Goal: Task Accomplishment & Management: Use online tool/utility

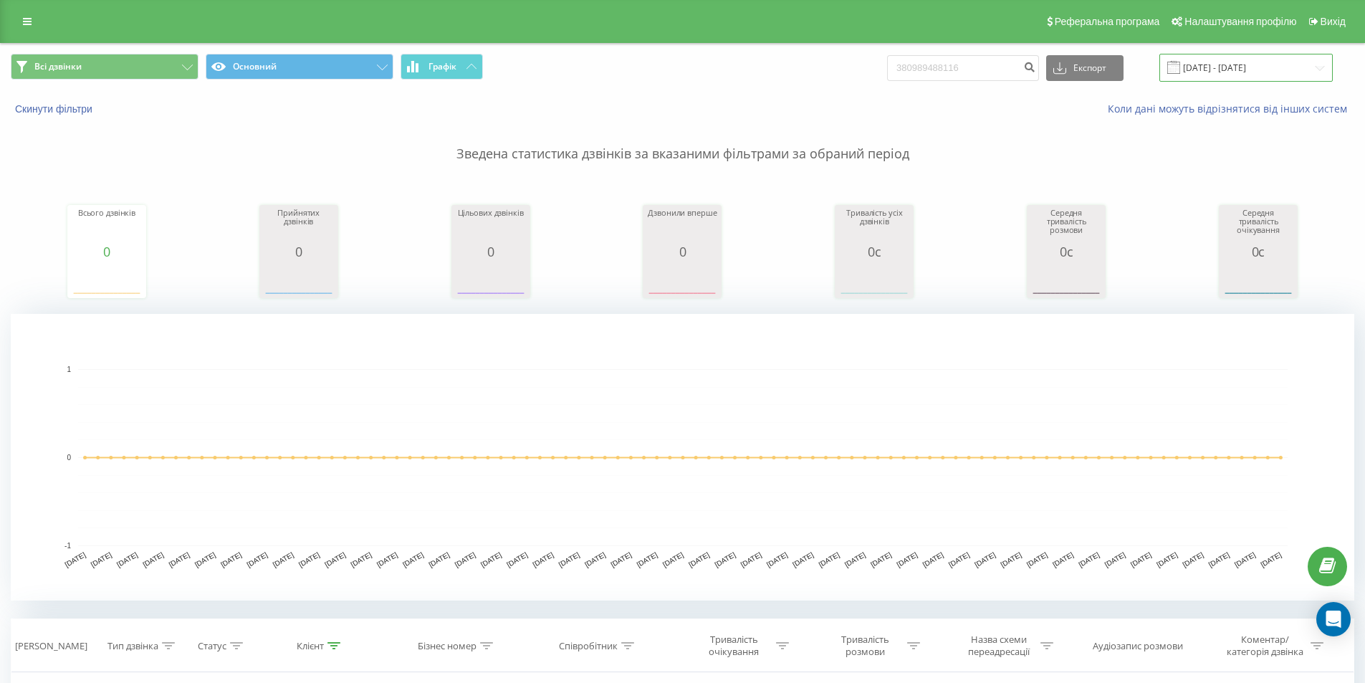
click at [1230, 71] on input "[DATE] - [DATE]" at bounding box center [1245, 68] width 173 height 28
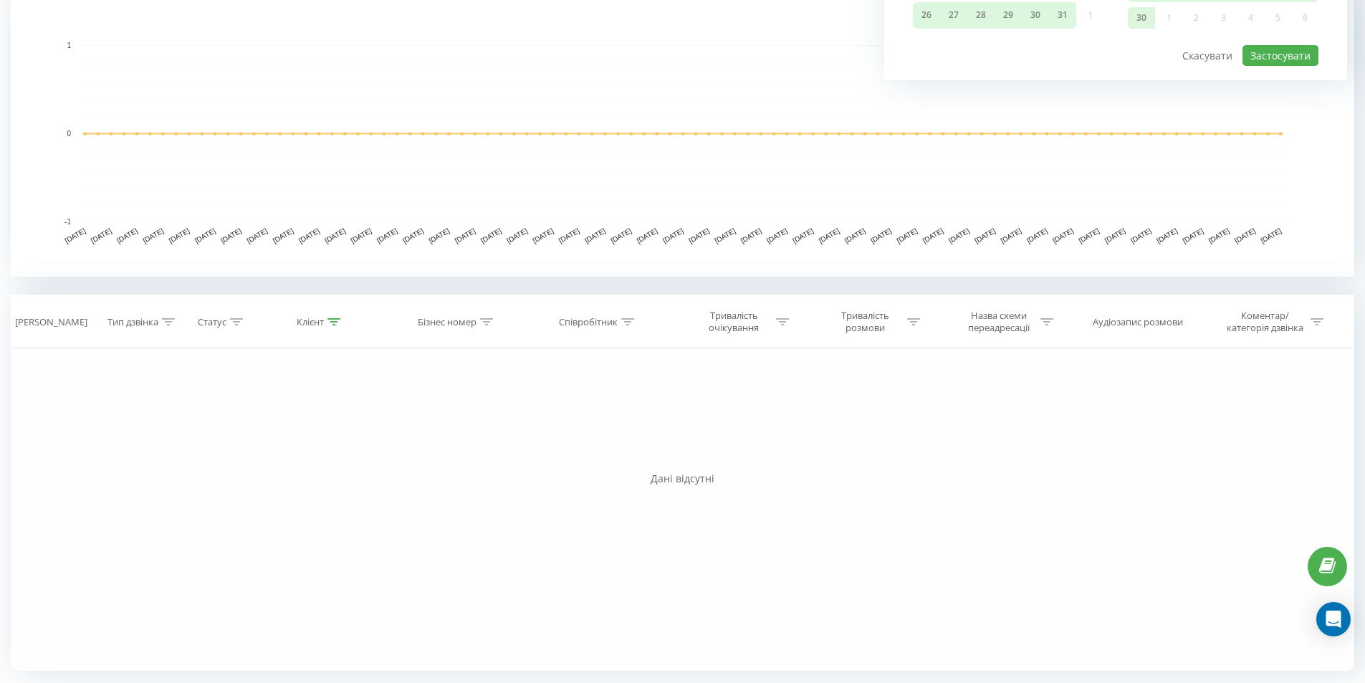
scroll to position [37, 0]
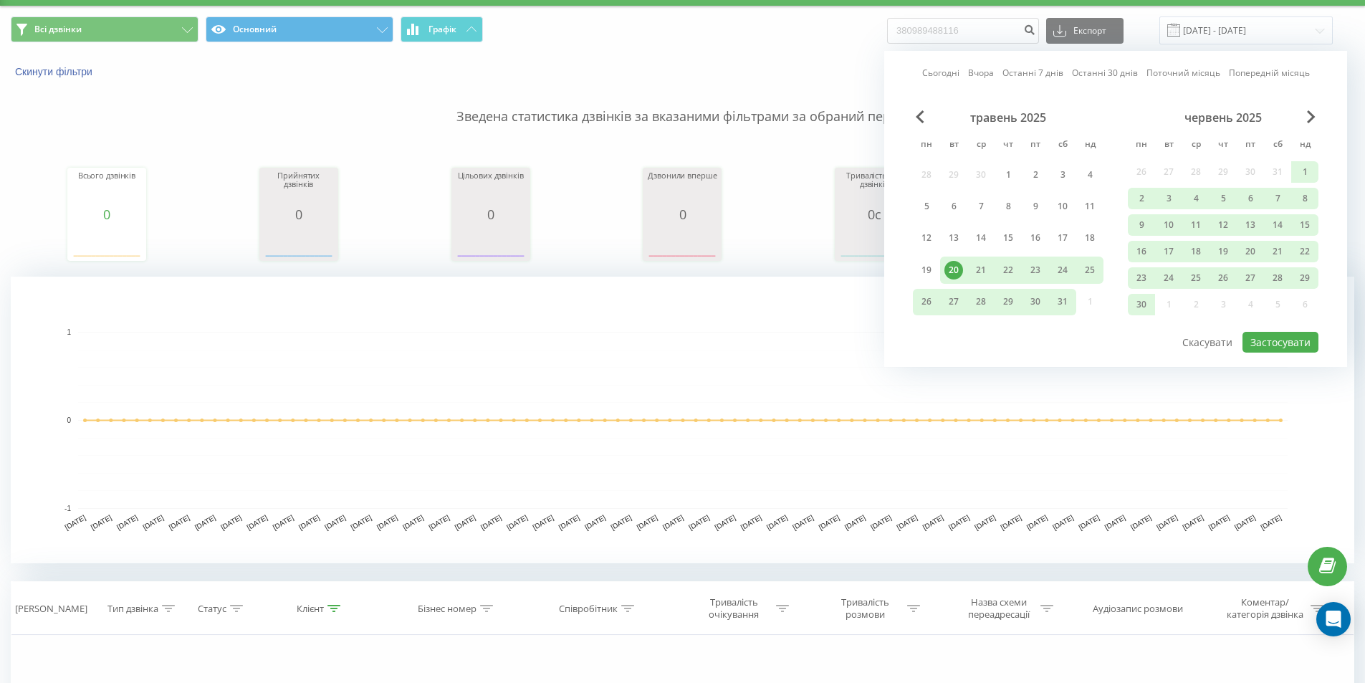
click at [951, 267] on div "20" at bounding box center [953, 270] width 19 height 19
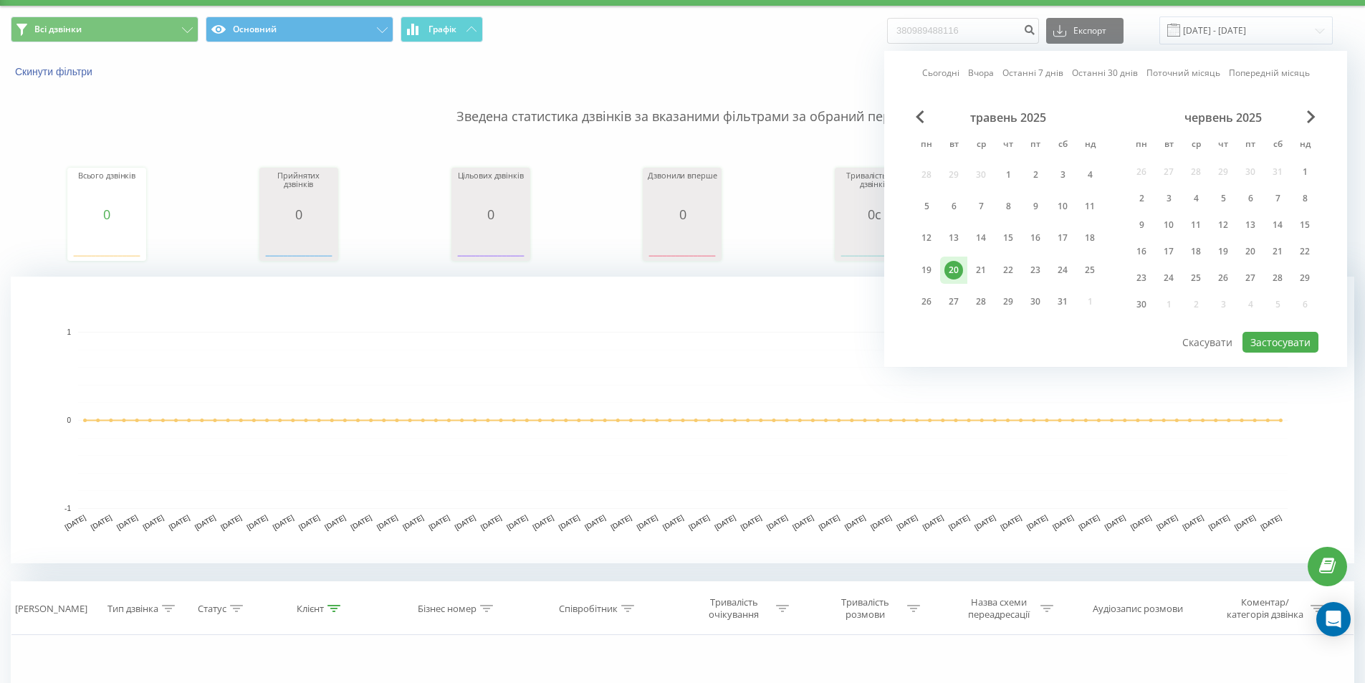
click at [951, 267] on div "20" at bounding box center [953, 270] width 19 height 19
click at [1269, 344] on button "Застосувати" at bounding box center [1280, 342] width 76 height 21
type input "20.05.2025 - 20.05.2025"
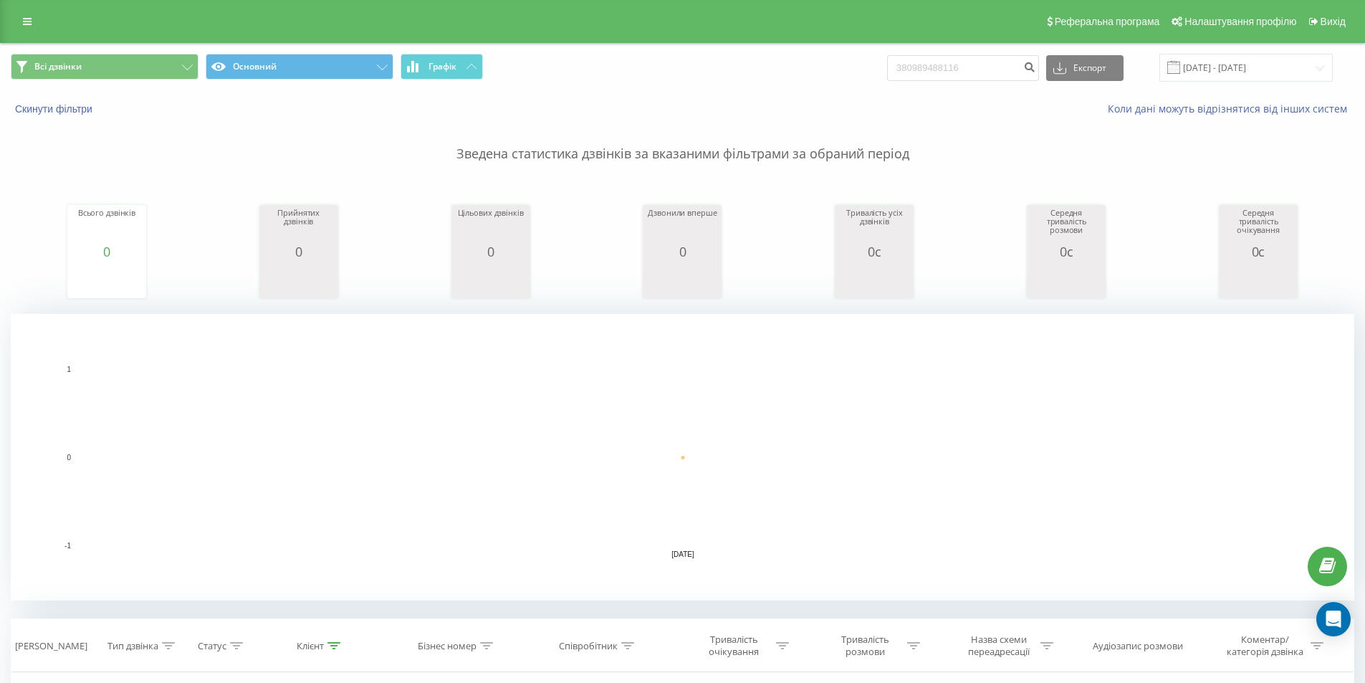
scroll to position [324, 0]
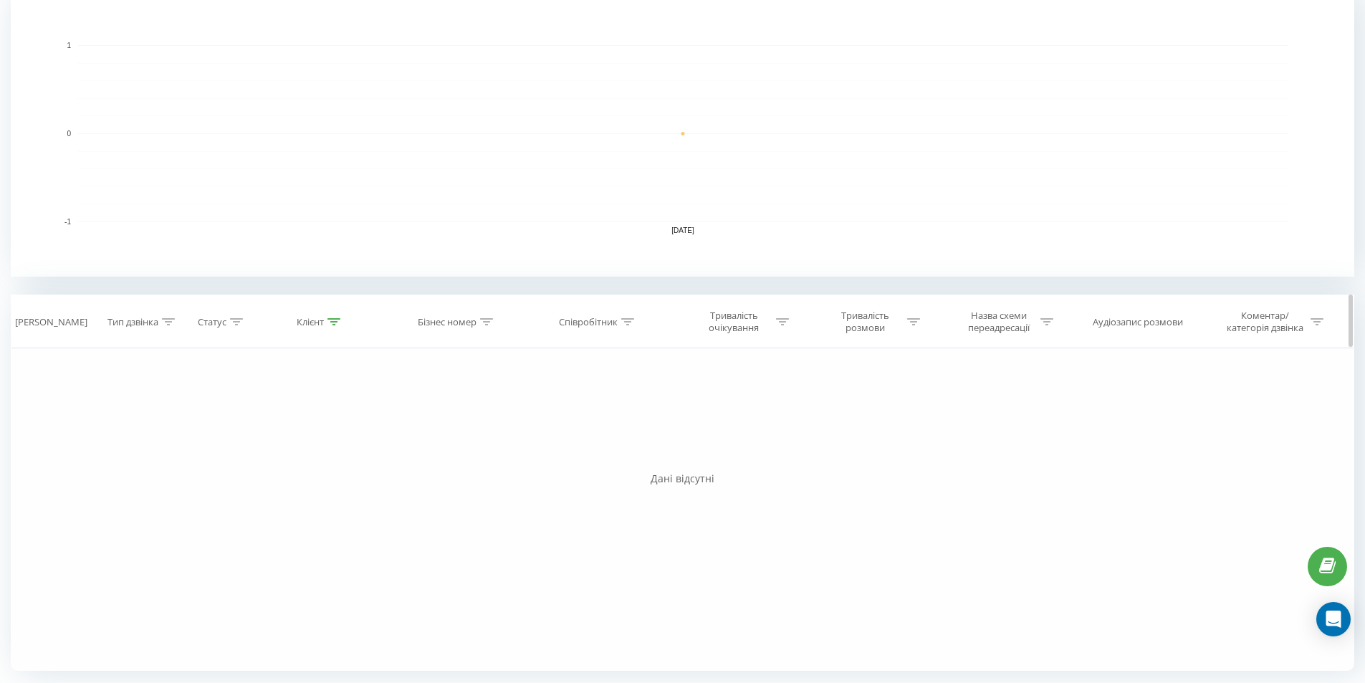
click at [627, 316] on div at bounding box center [627, 322] width 13 height 12
click at [687, 324] on div "Тривалість очікування" at bounding box center [737, 322] width 131 height 24
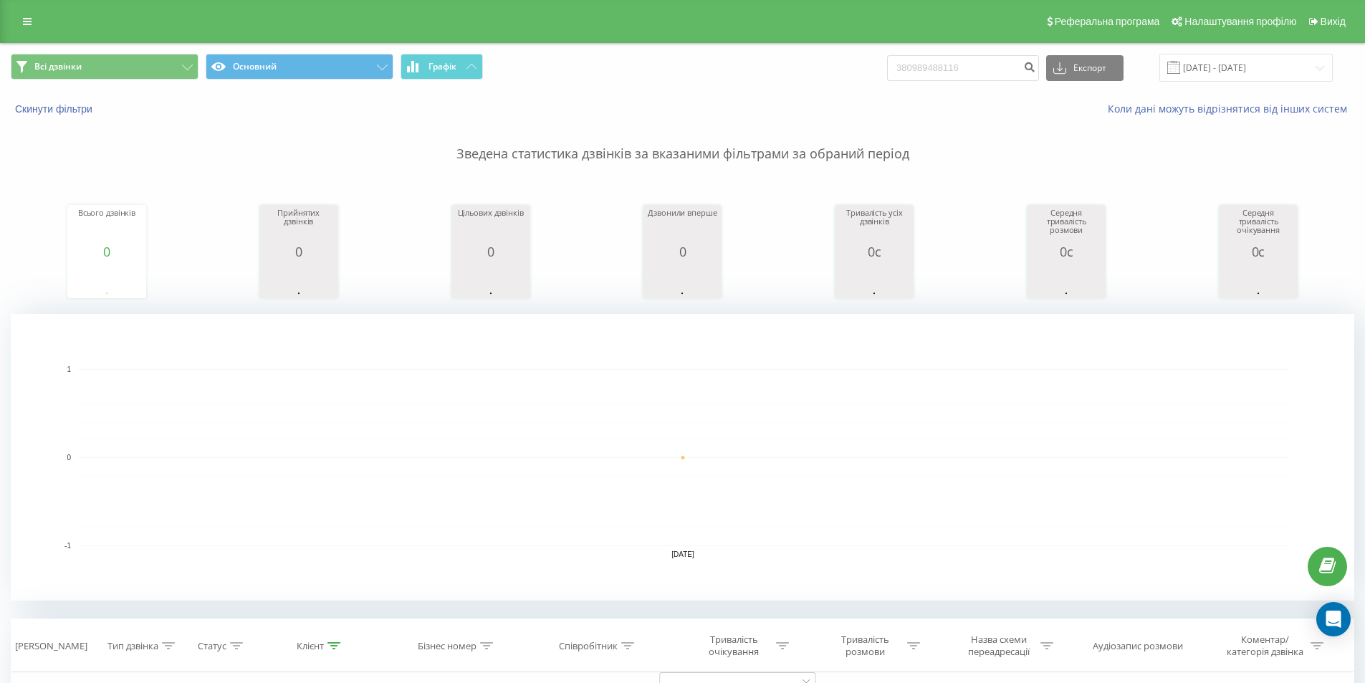
click at [793, 271] on div "Всього дзвінків 0 date totalCalls 20.05.25 0 date totalCalls 20.05.25 0 20.05.2…" at bounding box center [682, 237] width 1343 height 123
click at [994, 69] on input "380989488116" at bounding box center [963, 68] width 152 height 26
click at [1039, 77] on button "submit" at bounding box center [1028, 68] width 19 height 26
